Goal: Transaction & Acquisition: Book appointment/travel/reservation

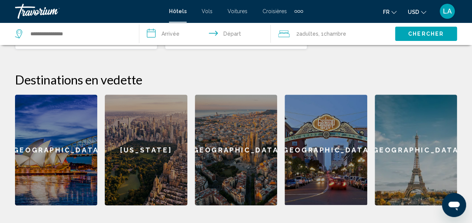
scroll to position [280, 0]
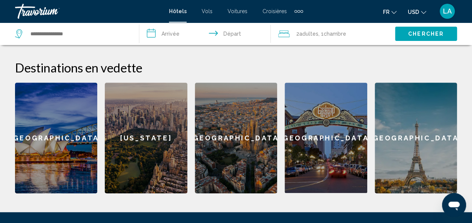
click at [337, 155] on div "[GEOGRAPHIC_DATA]" at bounding box center [326, 138] width 82 height 110
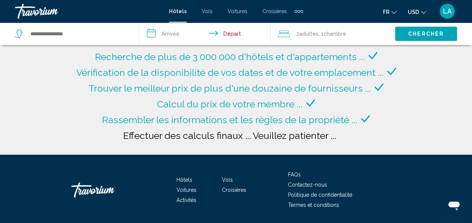
type input "**********"
